Goal: Task Accomplishment & Management: Manage account settings

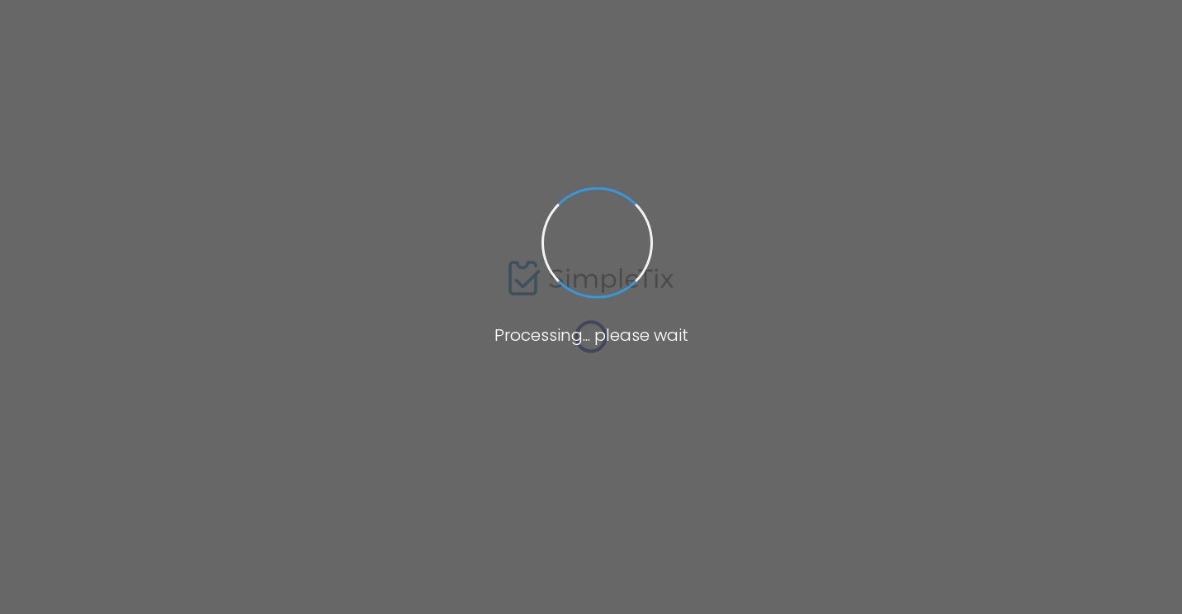
type input "Succulent Pumpkin Class"
type textarea "Join us at [GEOGRAPHIC_DATA] [DATE][DATE] to make a living succulent covered mi…"
type input "Register Now"
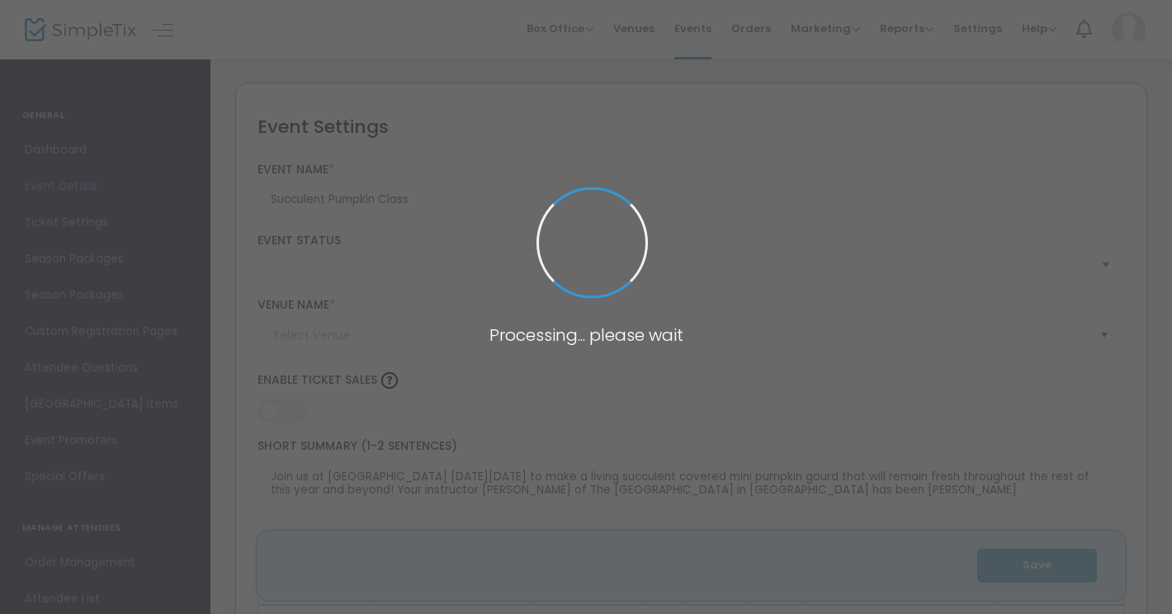
type input "Grand River Cellars Winery & Restaurant"
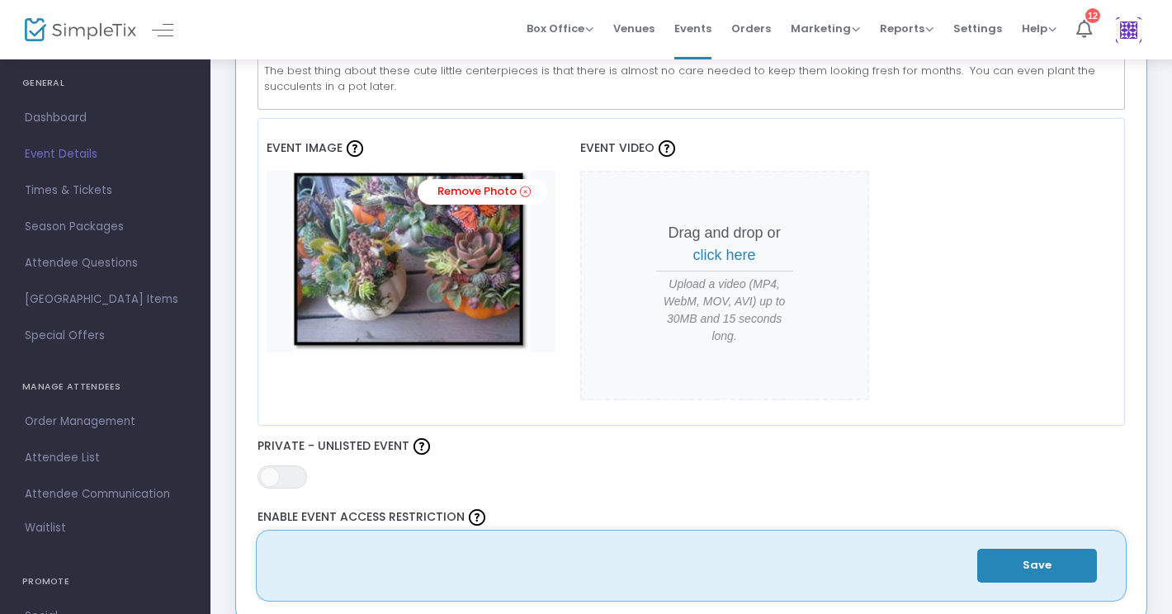
scroll to position [330, 0]
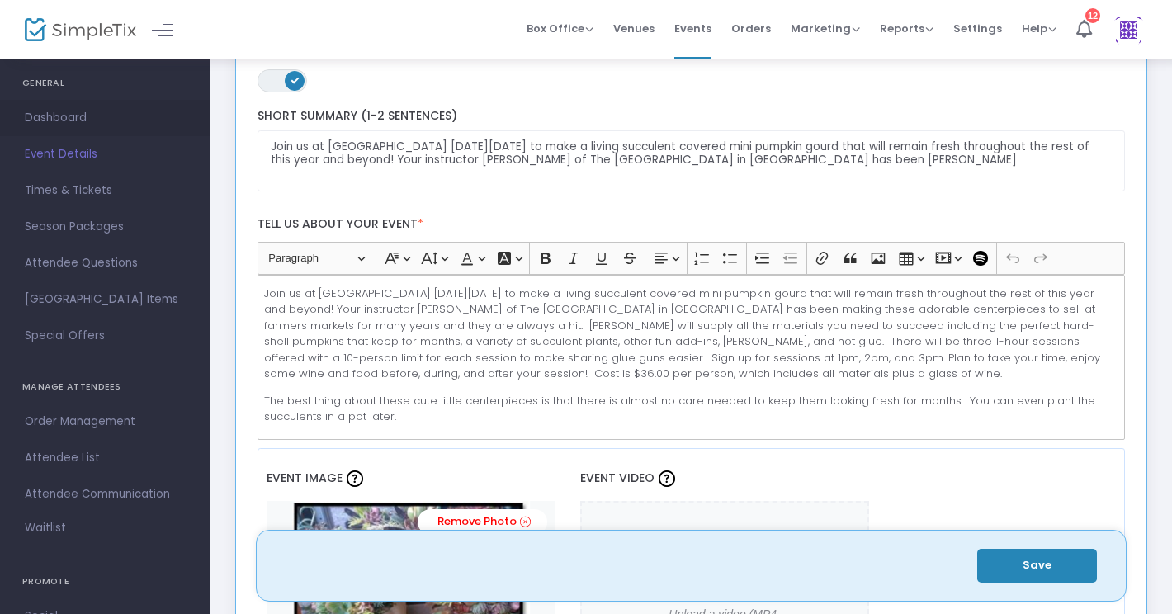
click at [63, 124] on span "Dashboard" at bounding box center [105, 117] width 161 height 21
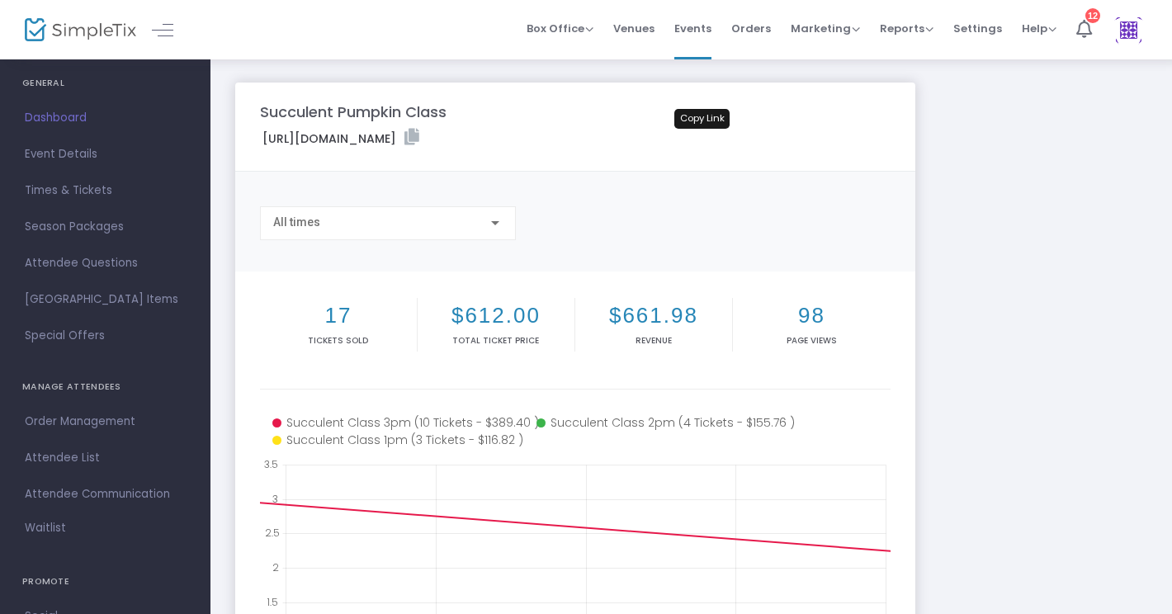
click at [419, 139] on icon at bounding box center [411, 137] width 15 height 17
click at [71, 196] on span "Times & Tickets" at bounding box center [105, 190] width 161 height 21
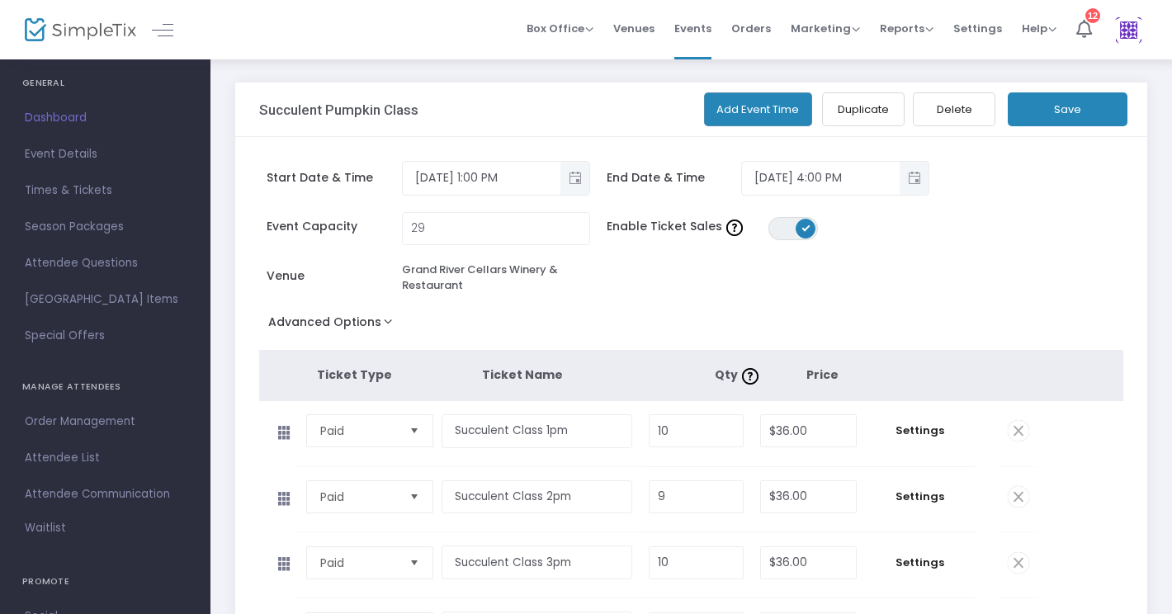
scroll to position [206, 0]
